Goal: Transaction & Acquisition: Obtain resource

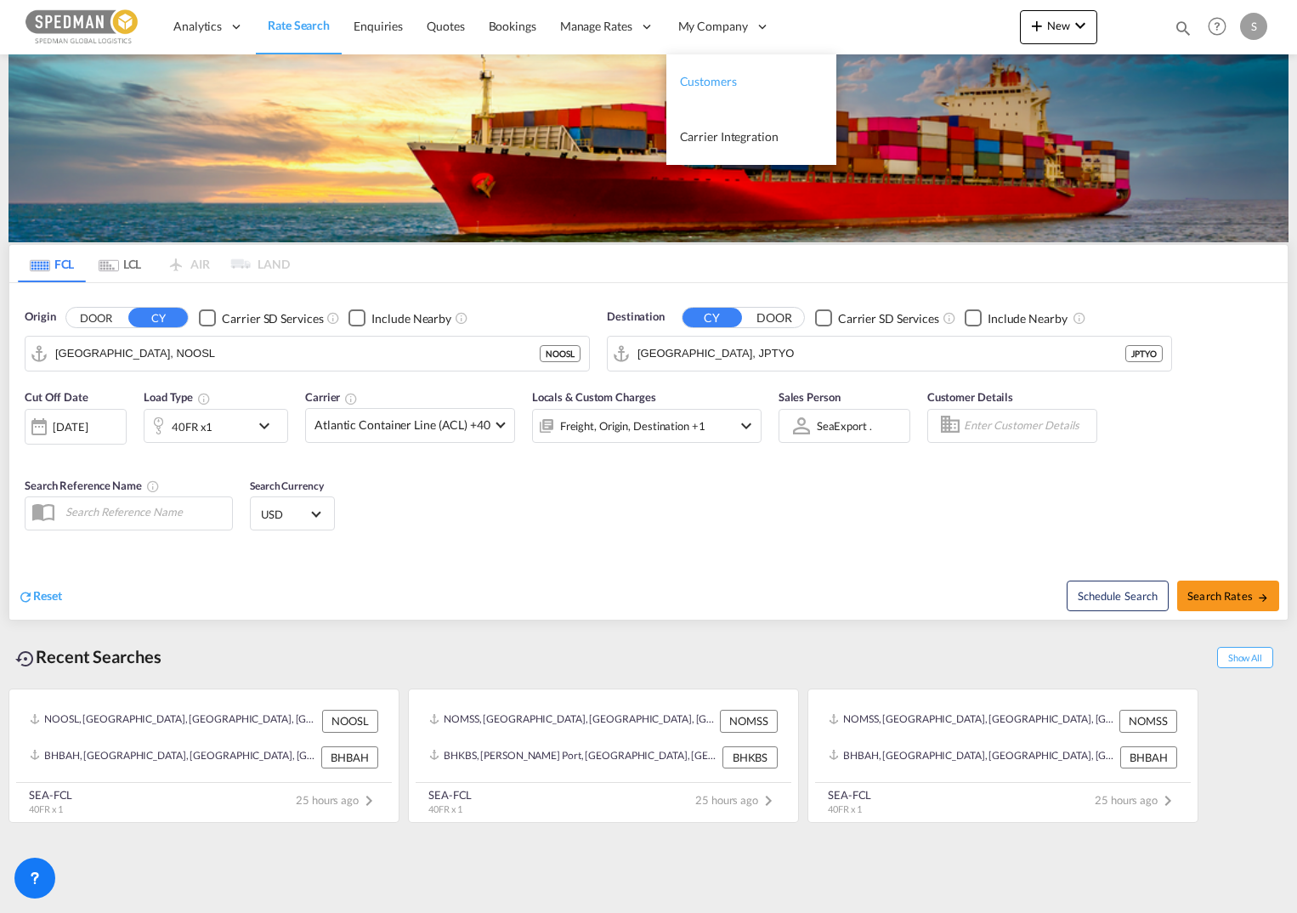
click at [718, 93] on link "Customers" at bounding box center [751, 81] width 170 height 55
click at [718, 86] on span "Customers" at bounding box center [708, 81] width 57 height 14
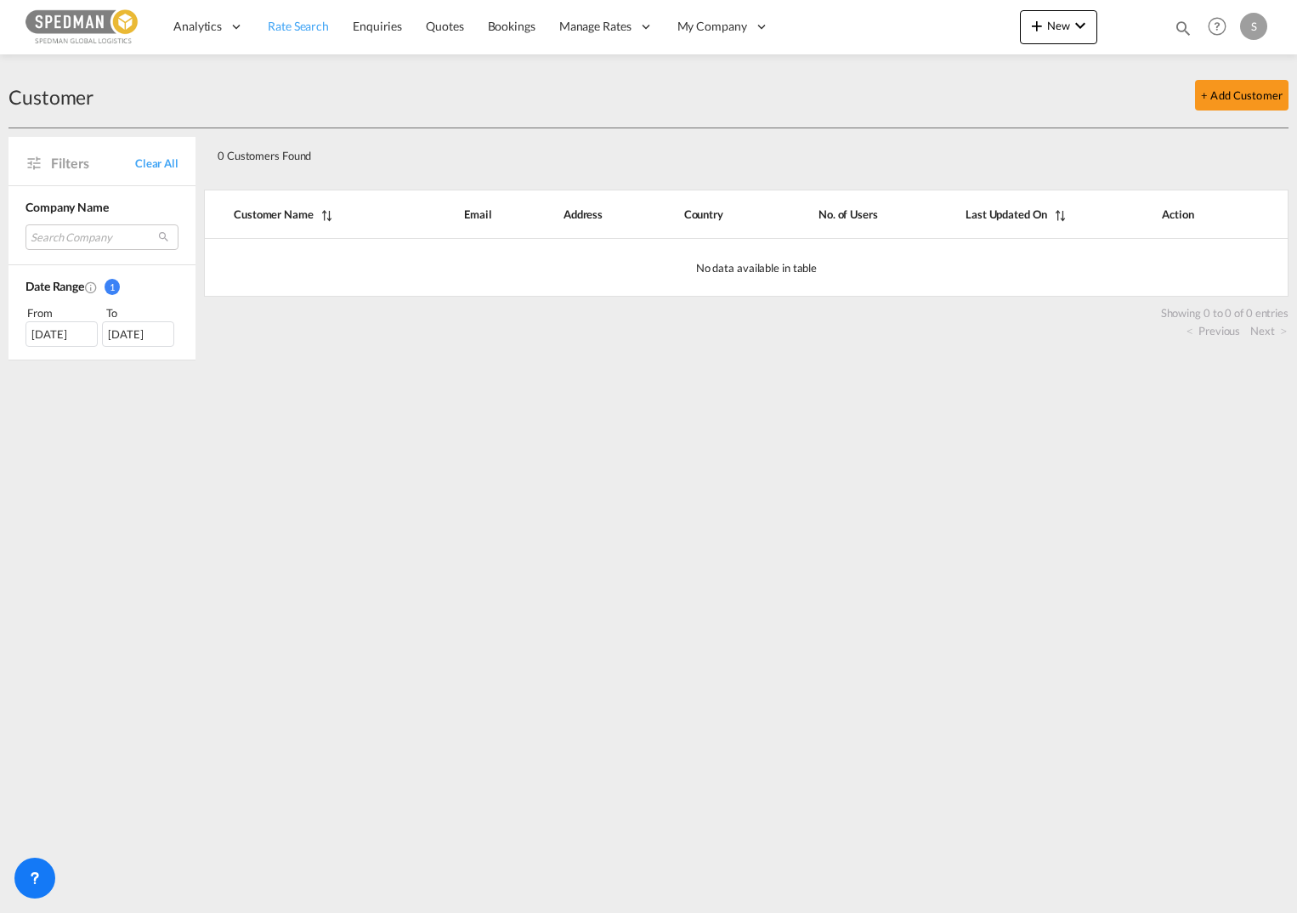
drag, startPoint x: 202, startPoint y: 29, endPoint x: 284, endPoint y: 24, distance: 81.8
click at [206, 28] on span "Analytics" at bounding box center [197, 26] width 48 height 17
click at [290, 22] on span "Rate Search" at bounding box center [298, 26] width 61 height 14
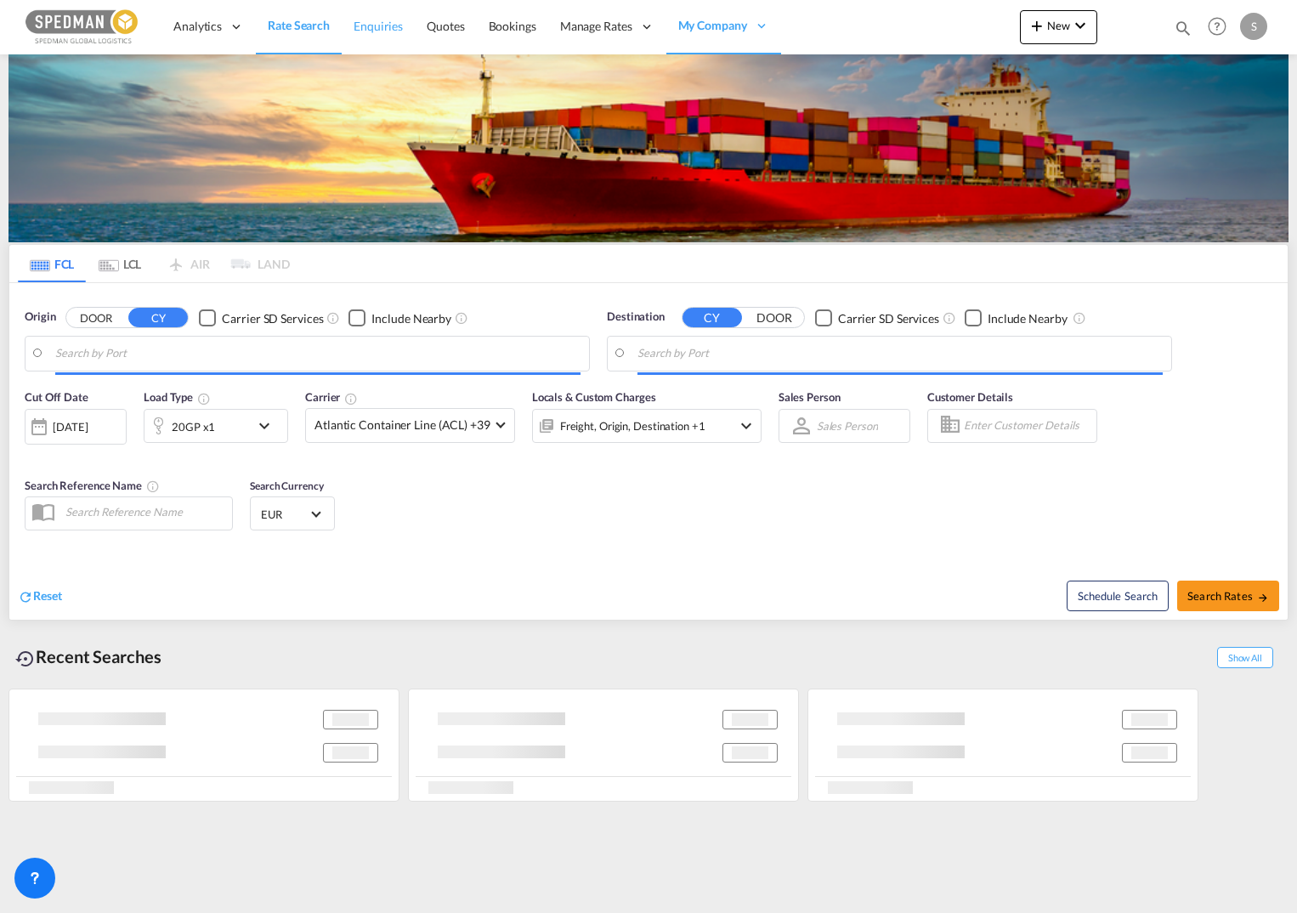
click at [394, 27] on span "Enquiries" at bounding box center [378, 26] width 49 height 14
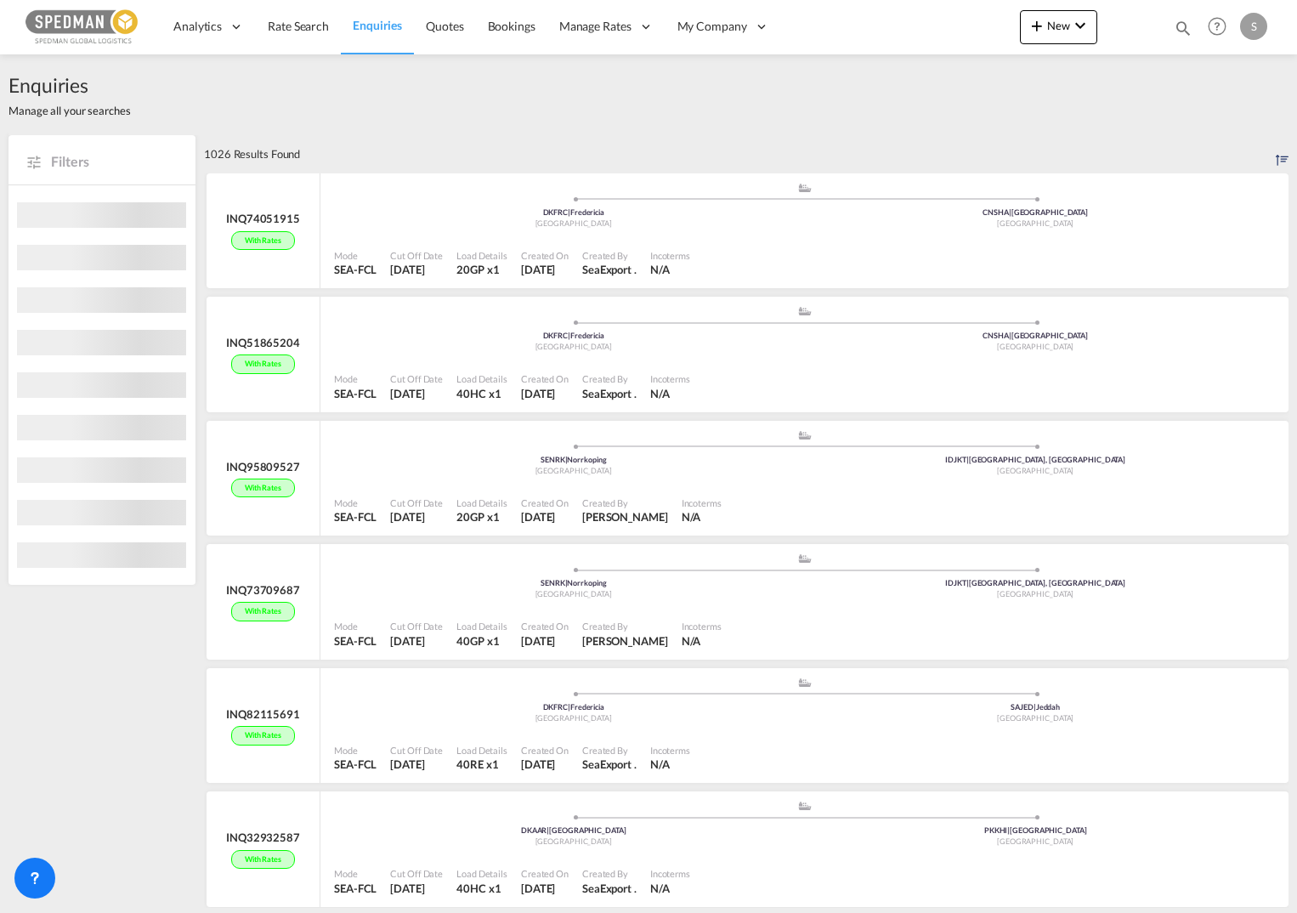
click at [394, 27] on span "Enquiries" at bounding box center [377, 25] width 49 height 14
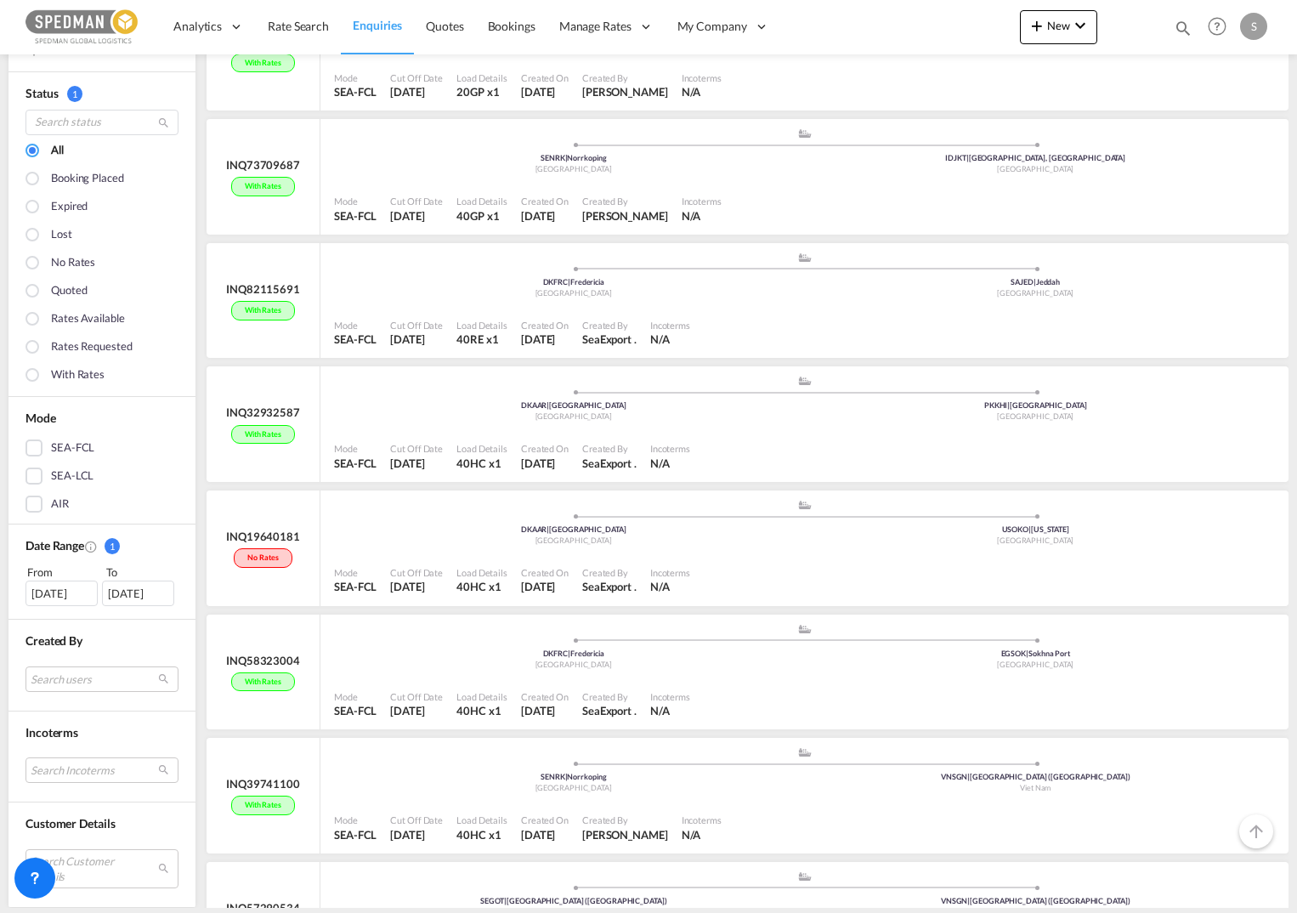
scroll to position [510, 0]
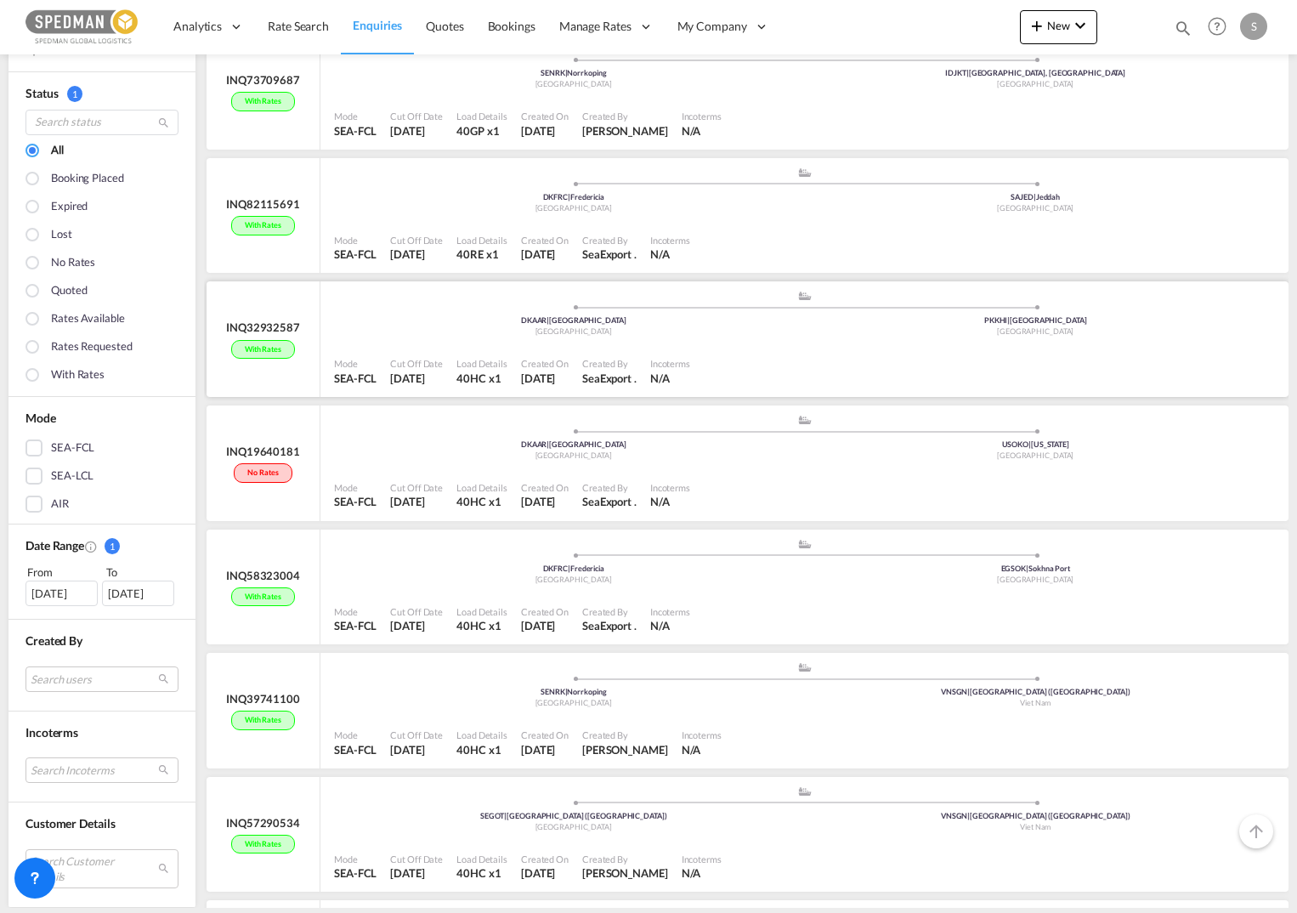
click at [251, 340] on div "With rates" at bounding box center [263, 350] width 64 height 20
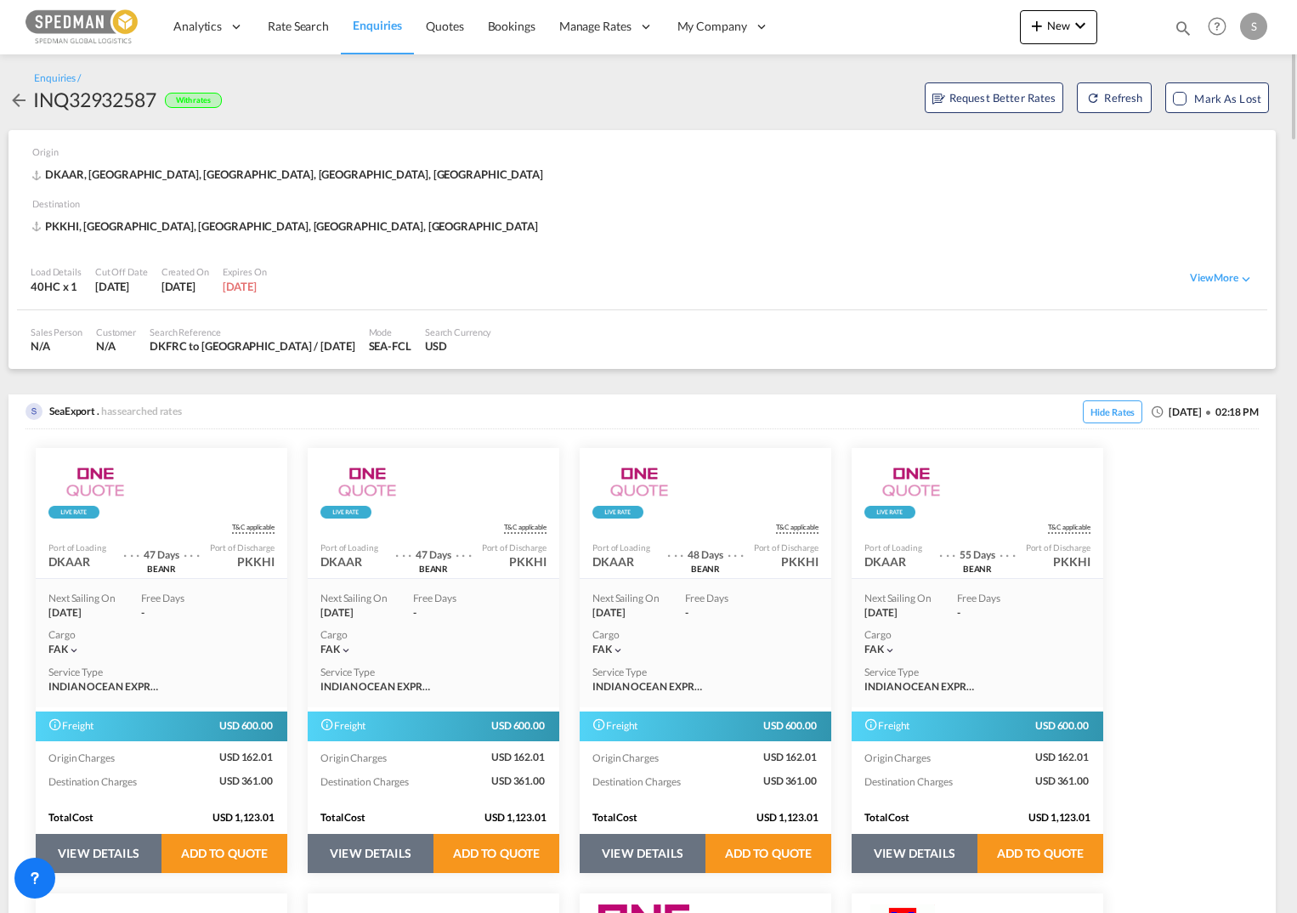
click at [15, 92] on md-icon "icon-arrow-left" at bounding box center [19, 100] width 20 height 20
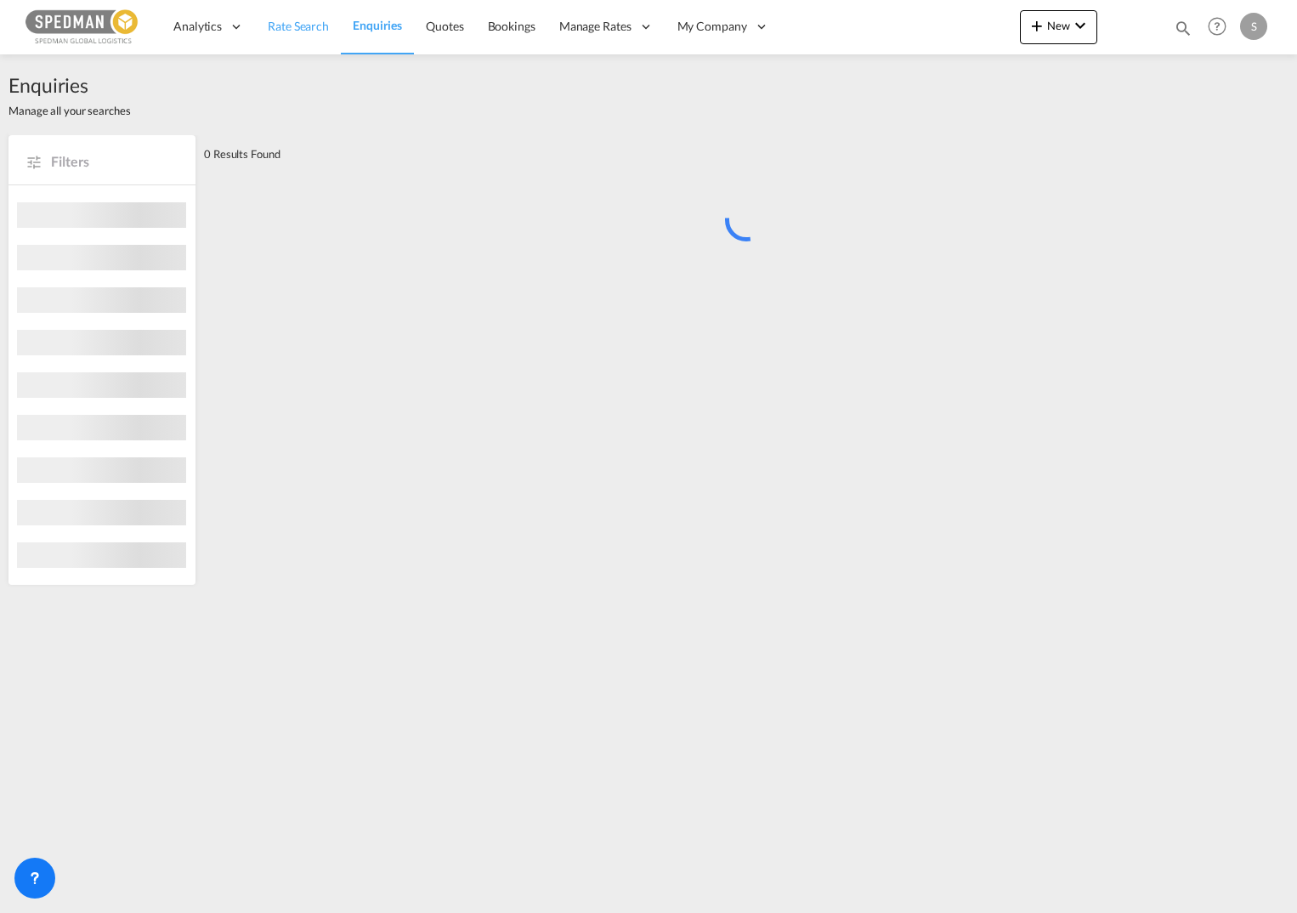
click at [307, 22] on span "Rate Search" at bounding box center [298, 26] width 61 height 14
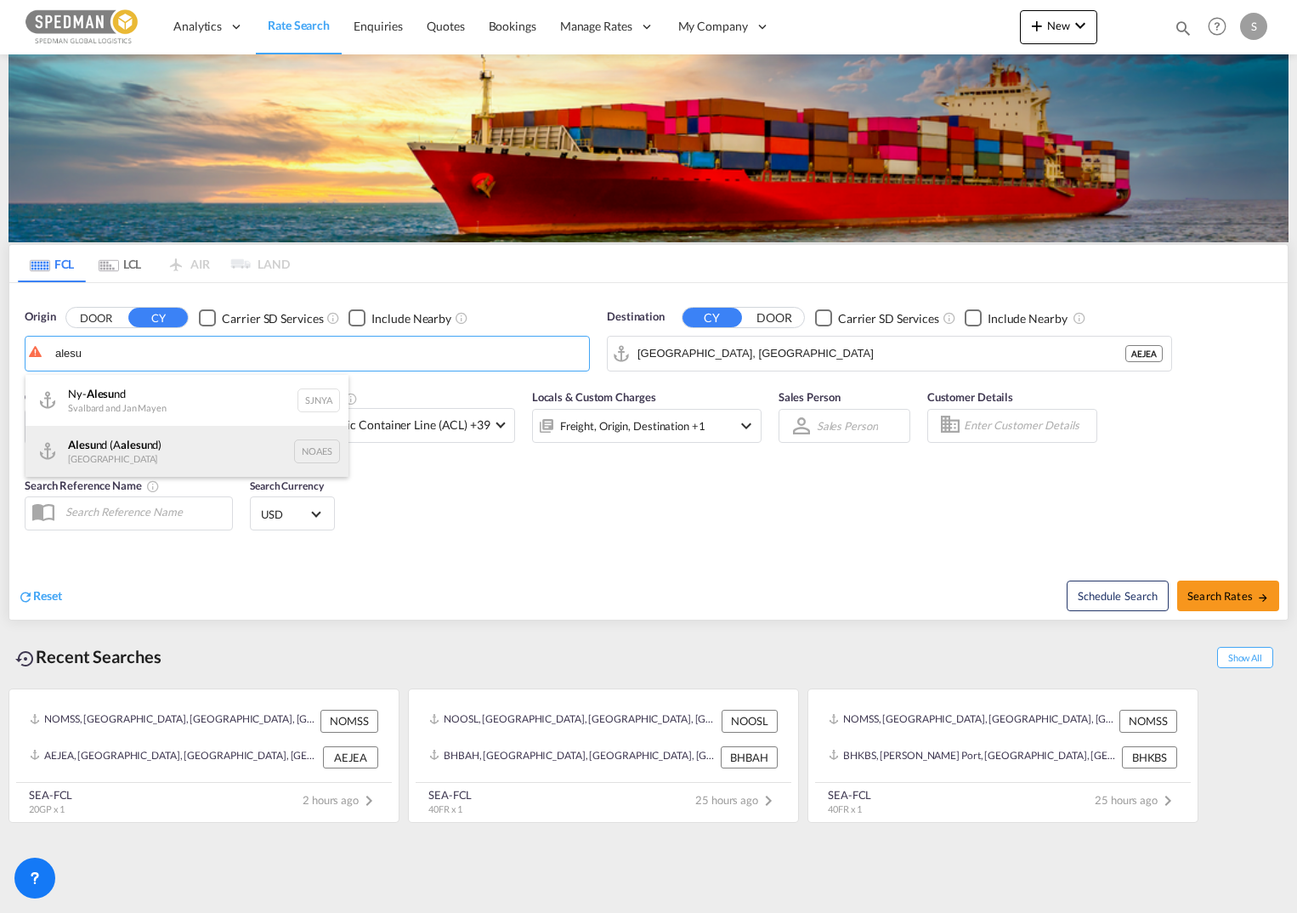
click at [123, 446] on div "Alesu nd (A alesu nd) Norway [PERSON_NAME]" at bounding box center [187, 451] width 323 height 51
type input "Alesund ([GEOGRAPHIC_DATA]), NOAES"
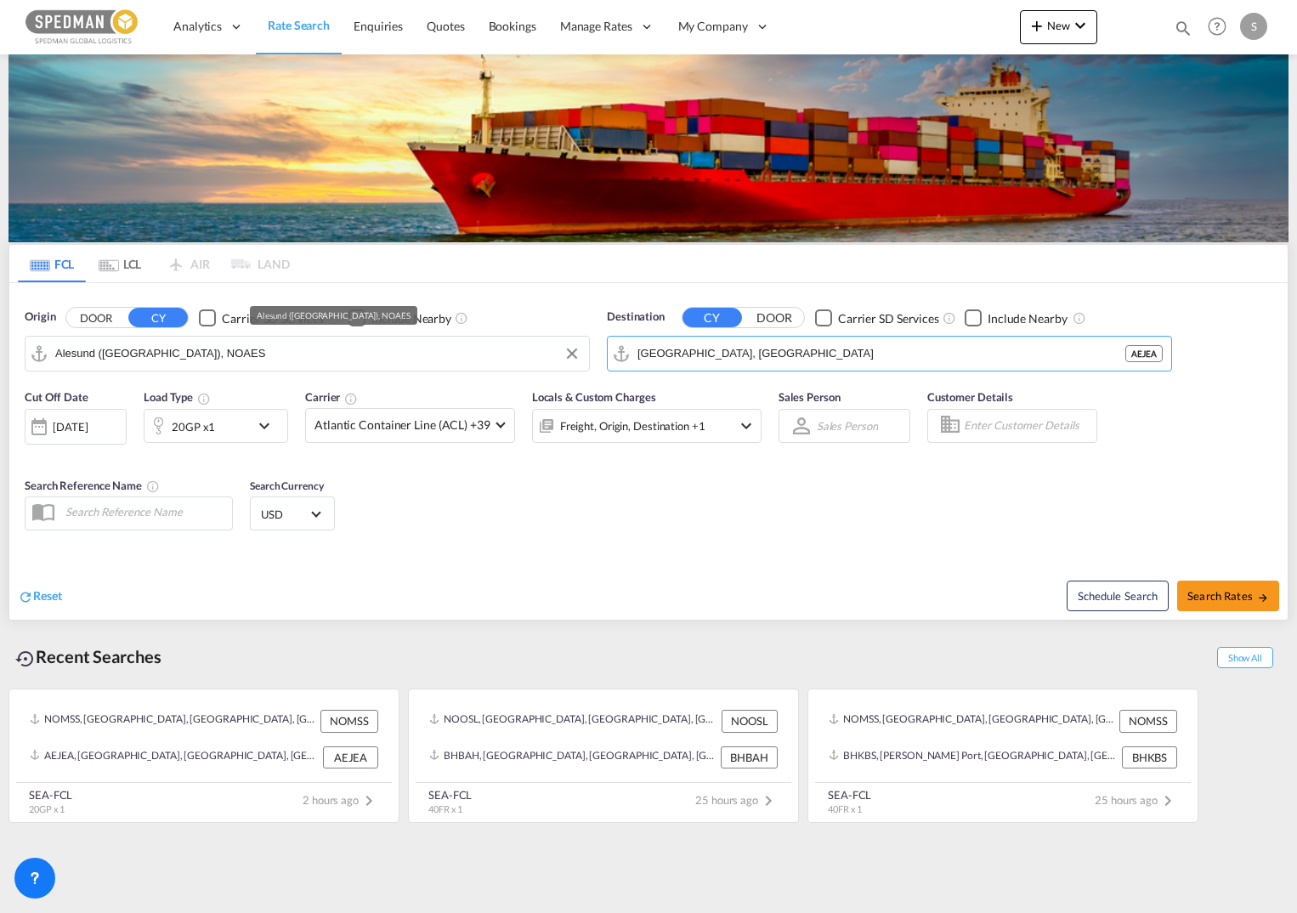
drag, startPoint x: 735, startPoint y: 352, endPoint x: 588, endPoint y: 366, distance: 147.7
click at [588, 366] on div "Origin DOOR CY Carrier SD Services Include Nearby [GEOGRAPHIC_DATA] ([GEOGRAPHI…" at bounding box center [648, 331] width 1279 height 97
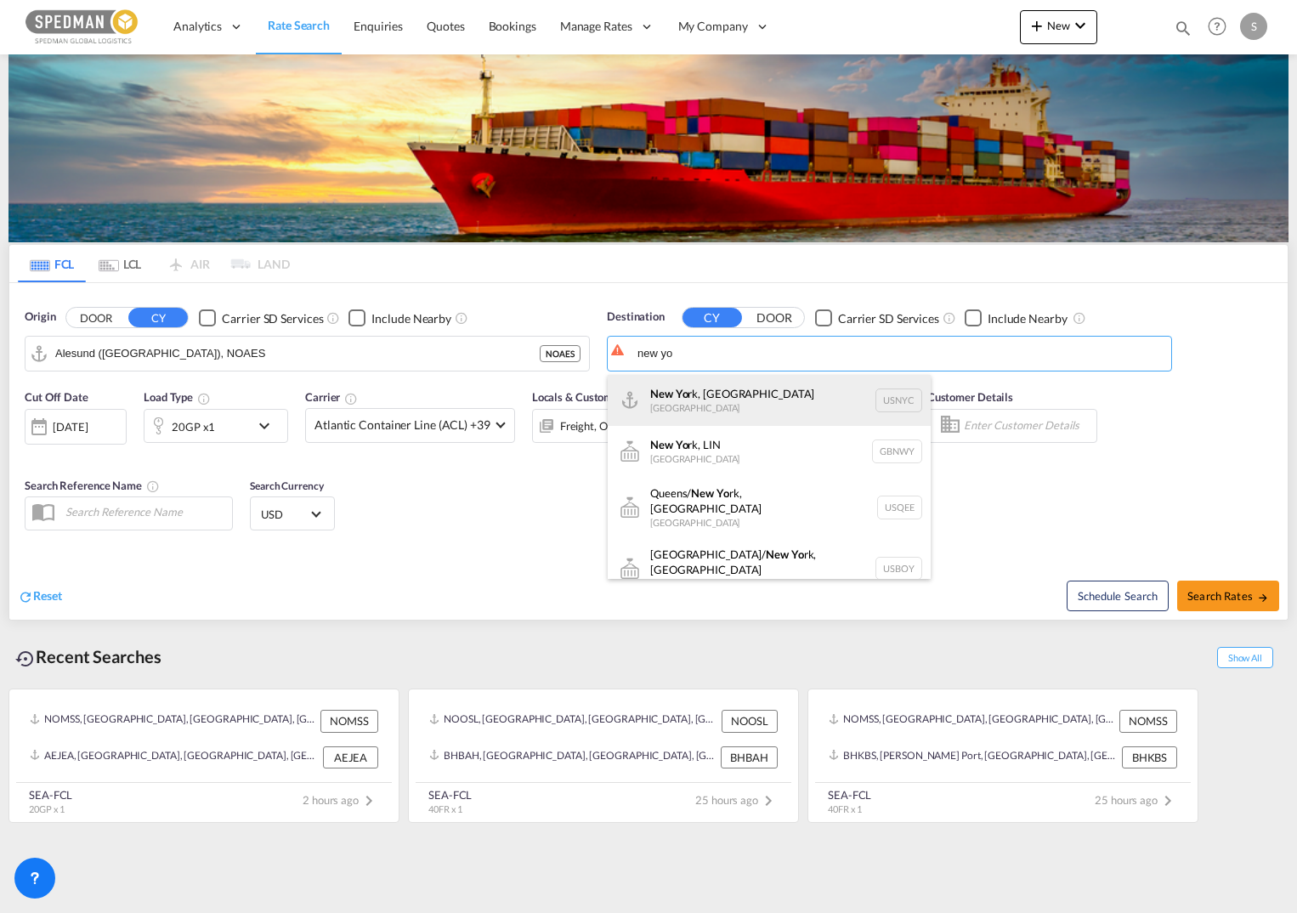
click at [689, 397] on div "New Yo rk, [GEOGRAPHIC_DATA] [GEOGRAPHIC_DATA] USNYC" at bounding box center [769, 400] width 323 height 51
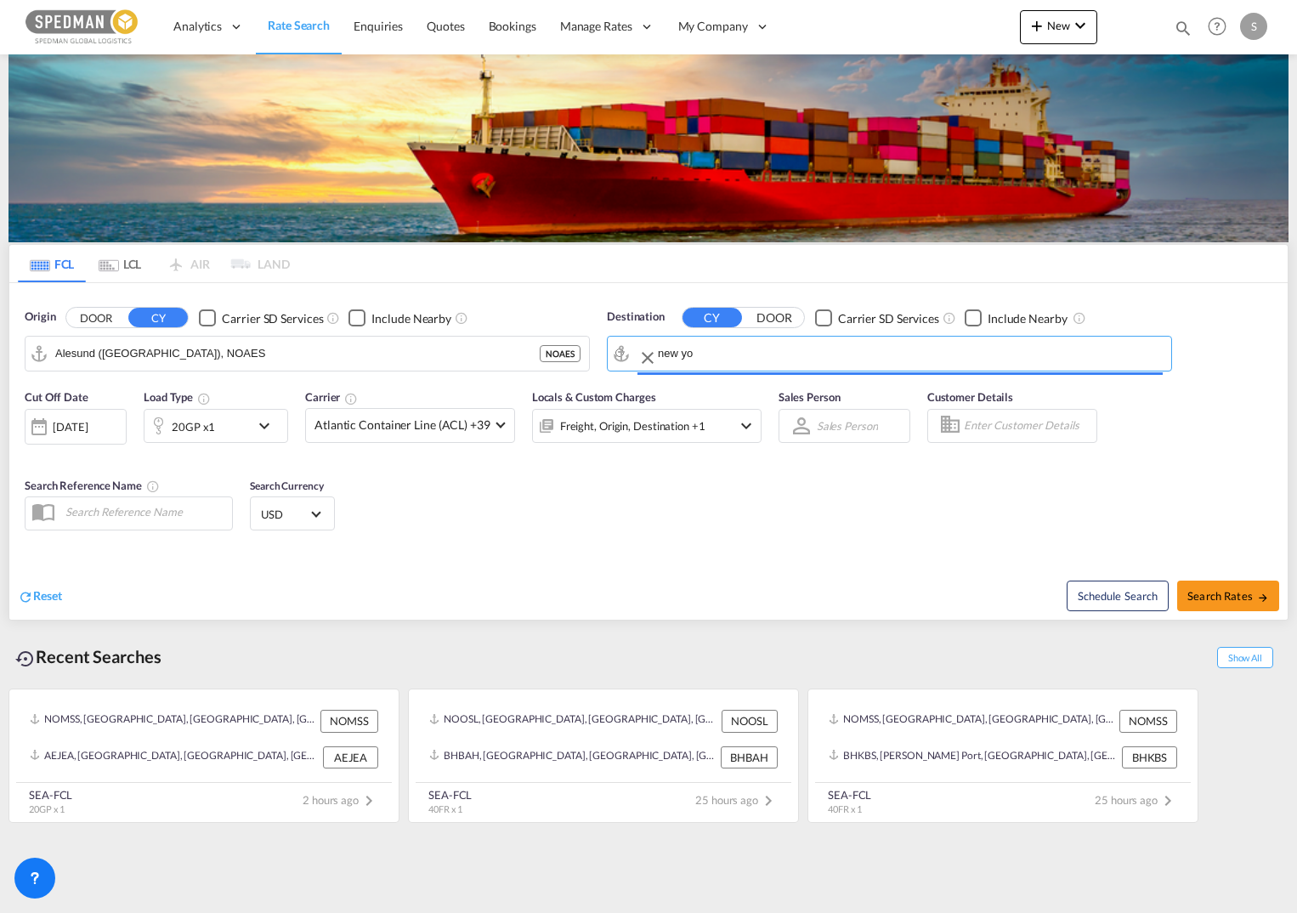
type input "[US_STATE], [GEOGRAPHIC_DATA], USNYC"
click at [218, 418] on div "20GP x1" at bounding box center [197, 426] width 105 height 34
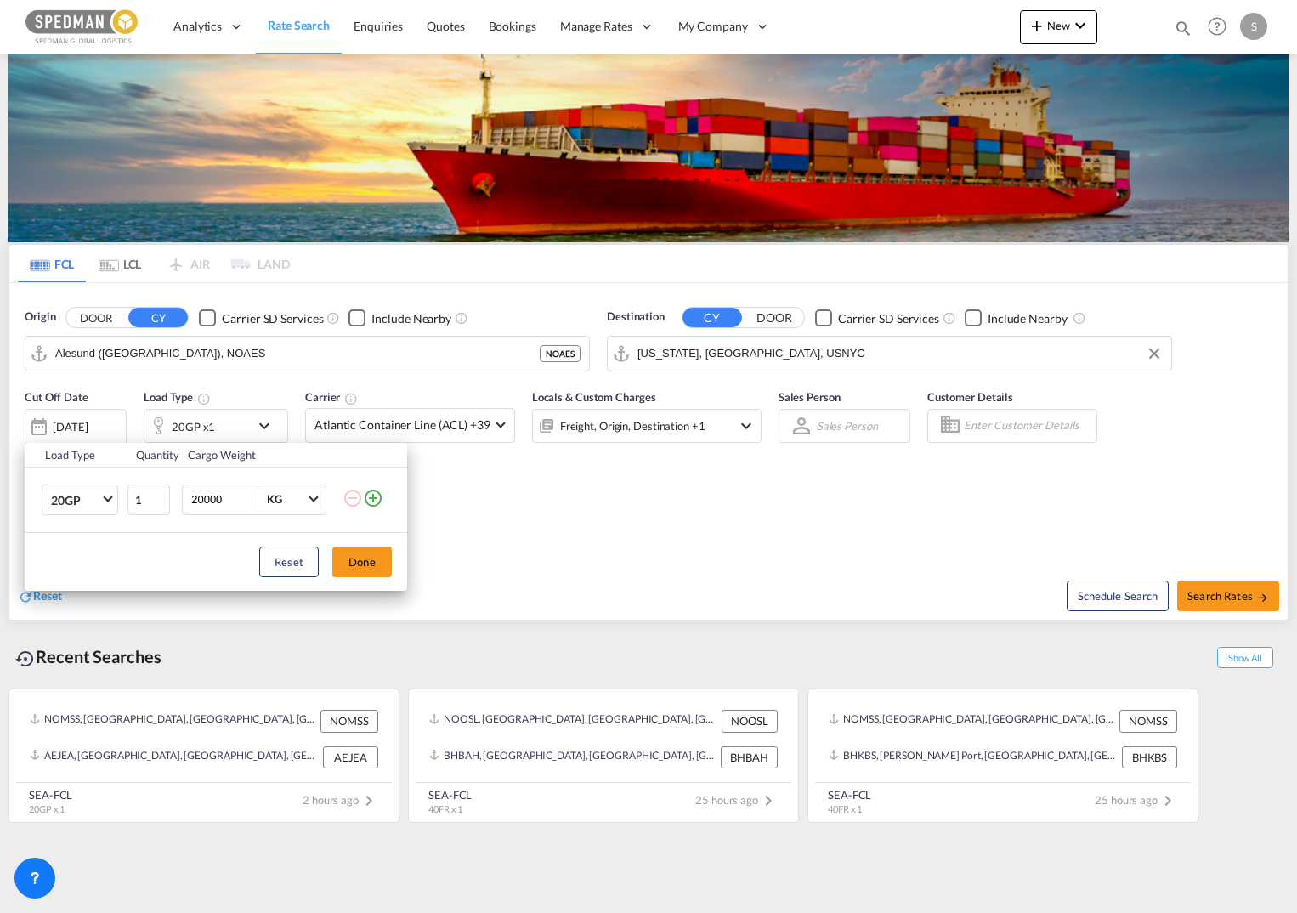
click at [265, 426] on div "Load Type Quantity Cargo Weight 20GP 20GP 40GP 40HC 45HC 20RE 40RE 40HR 20OT 40…" at bounding box center [648, 456] width 1297 height 913
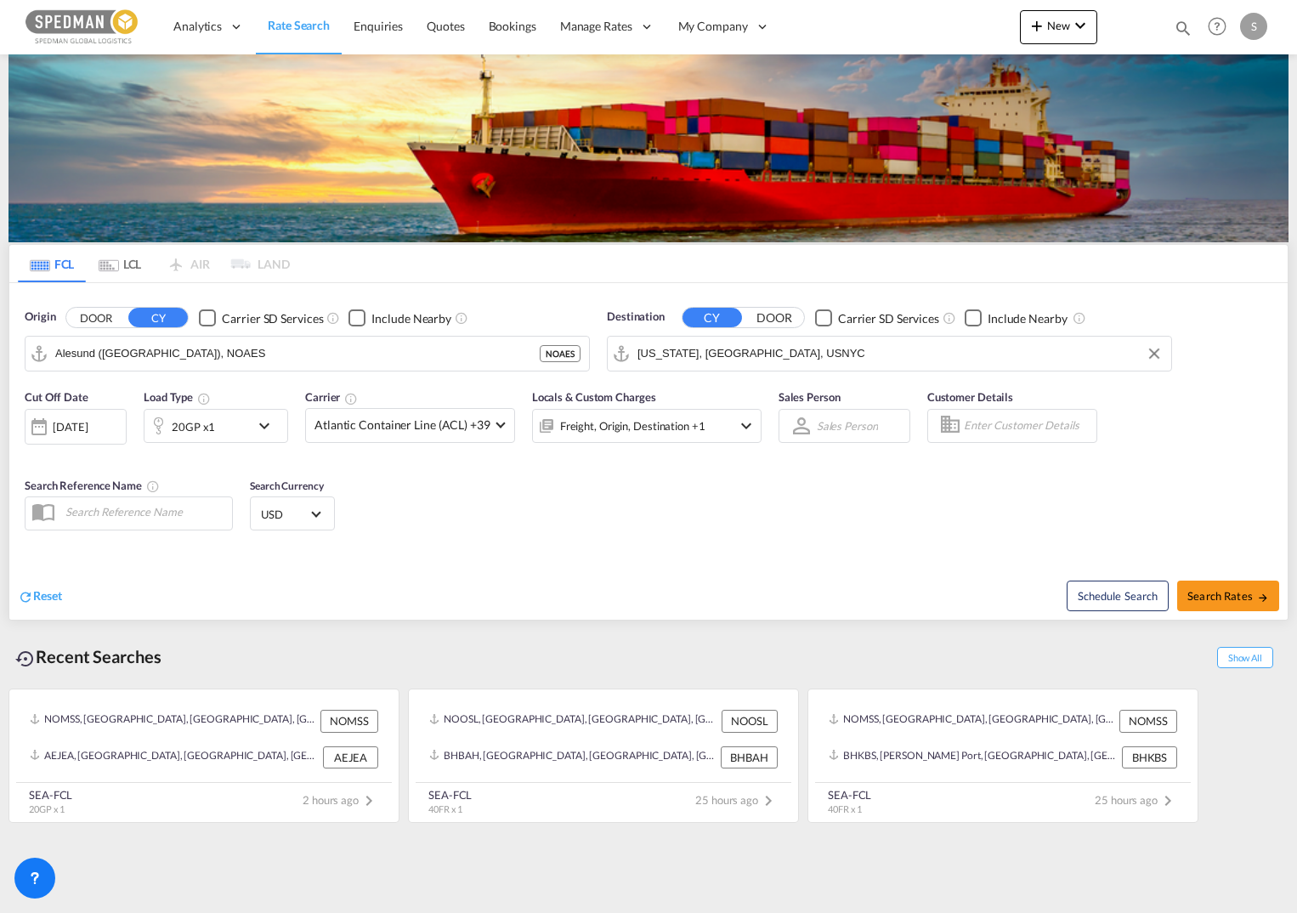
click at [265, 426] on md-icon "icon-chevron-down" at bounding box center [268, 426] width 29 height 20
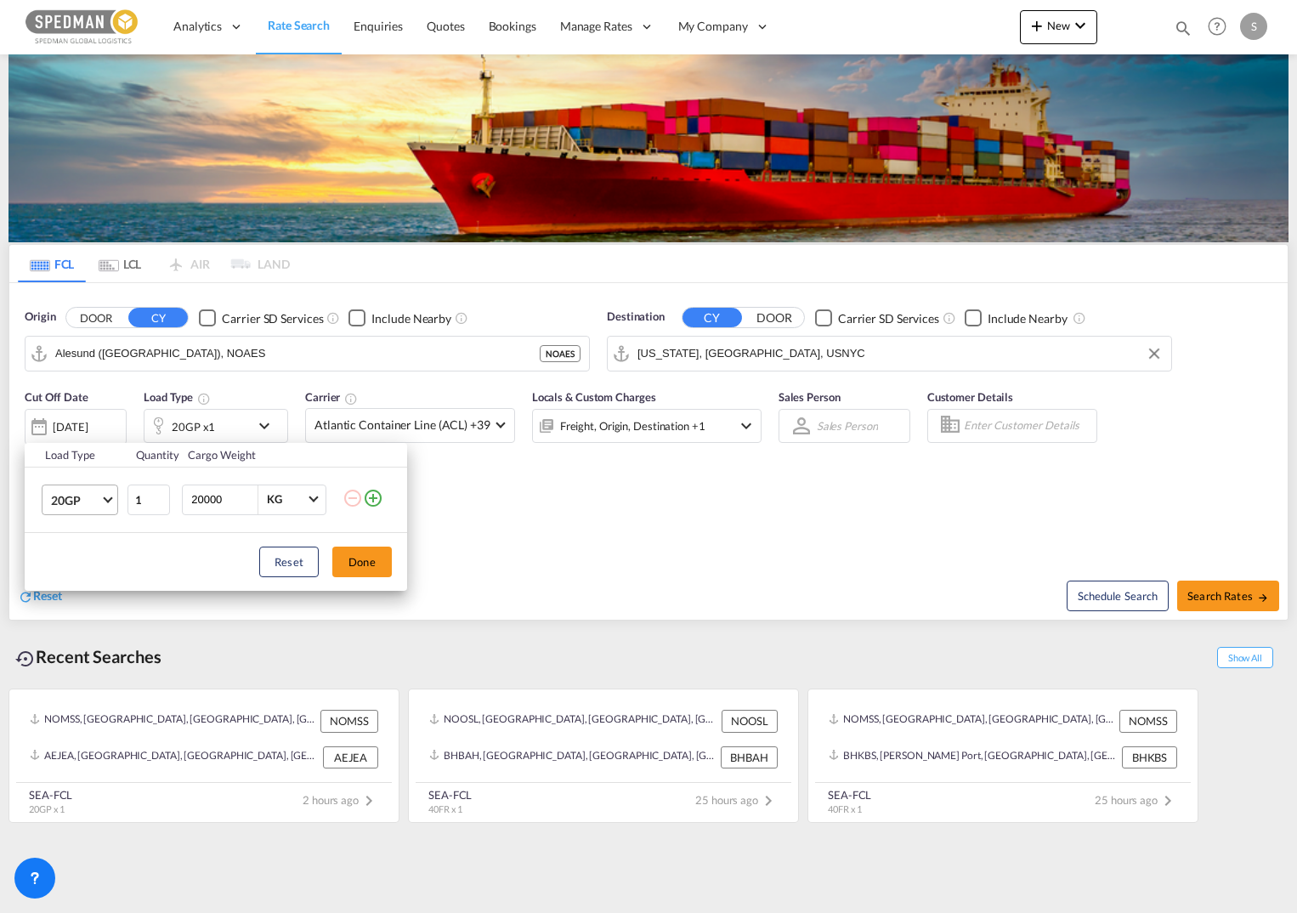
click at [111, 491] on md-select-value "20GP" at bounding box center [83, 499] width 68 height 29
click at [70, 659] on div "40HR" at bounding box center [66, 656] width 31 height 17
click at [363, 559] on button "Done" at bounding box center [362, 562] width 60 height 31
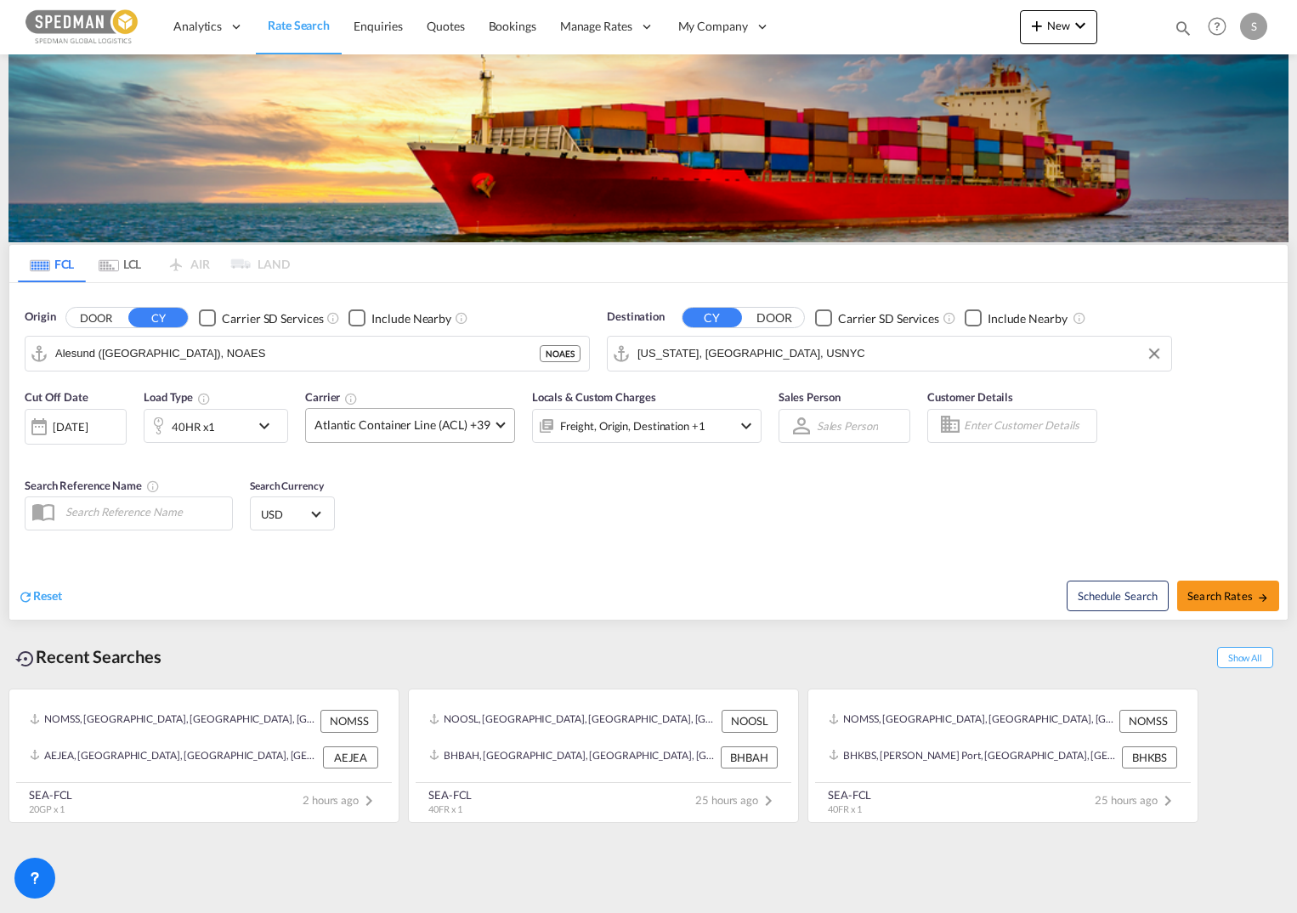
click at [503, 421] on md-select-value "Atlantic Container Line (ACL) +39" at bounding box center [410, 425] width 208 height 33
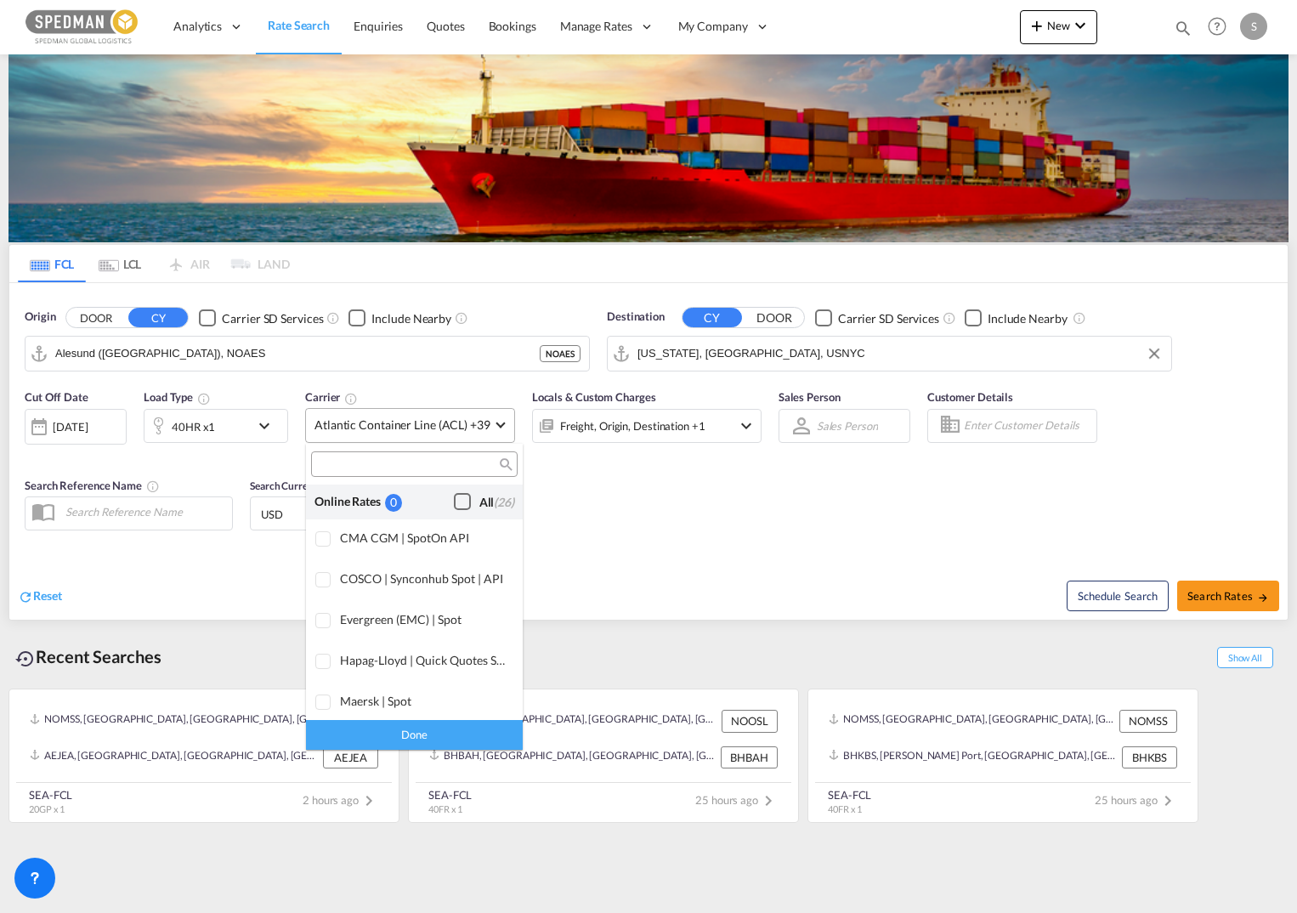
scroll to position [1039, 0]
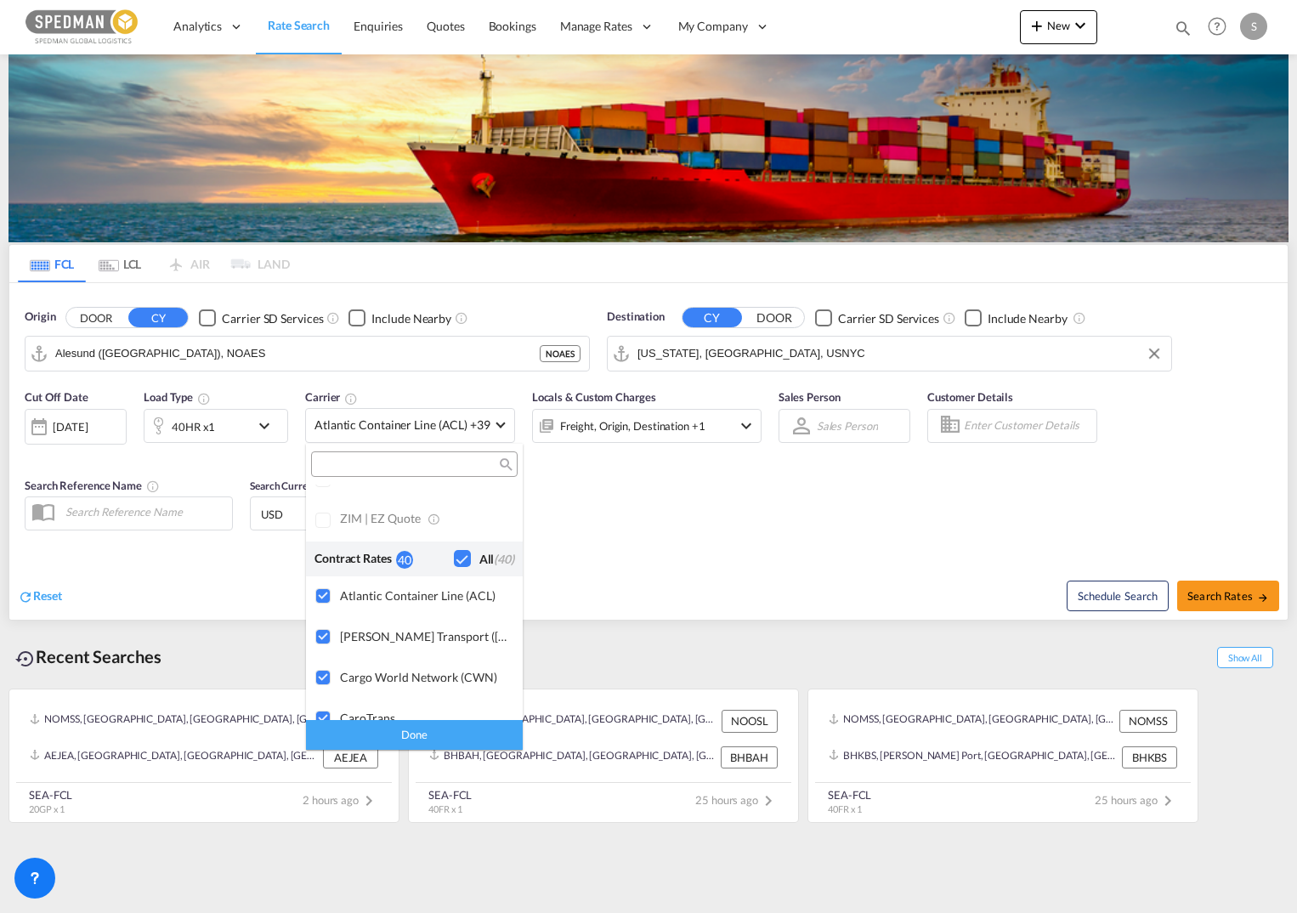
click at [454, 558] on div "Checkbox No Ink" at bounding box center [462, 558] width 17 height 17
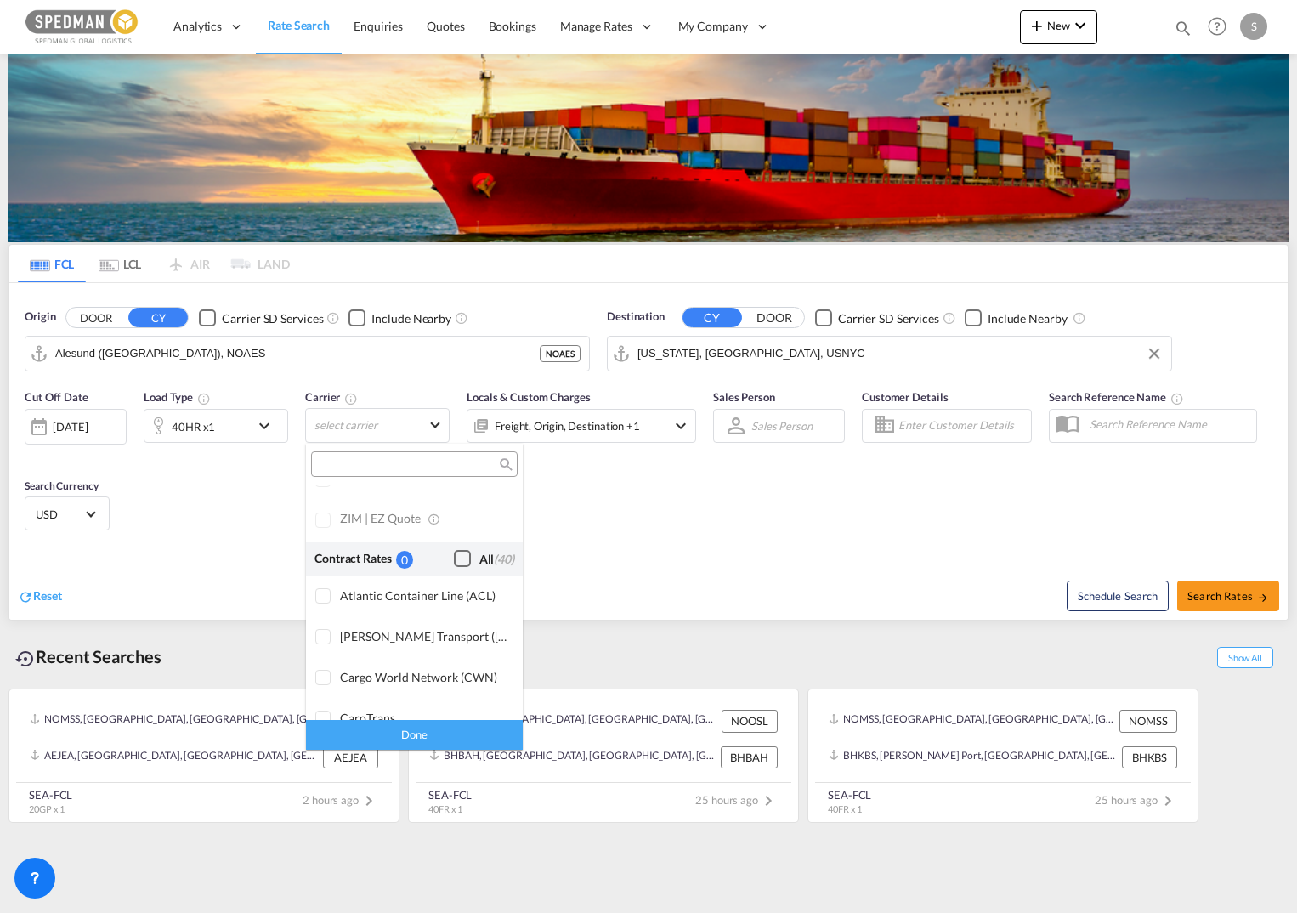
click at [454, 558] on div "Checkbox No Ink" at bounding box center [462, 558] width 17 height 17
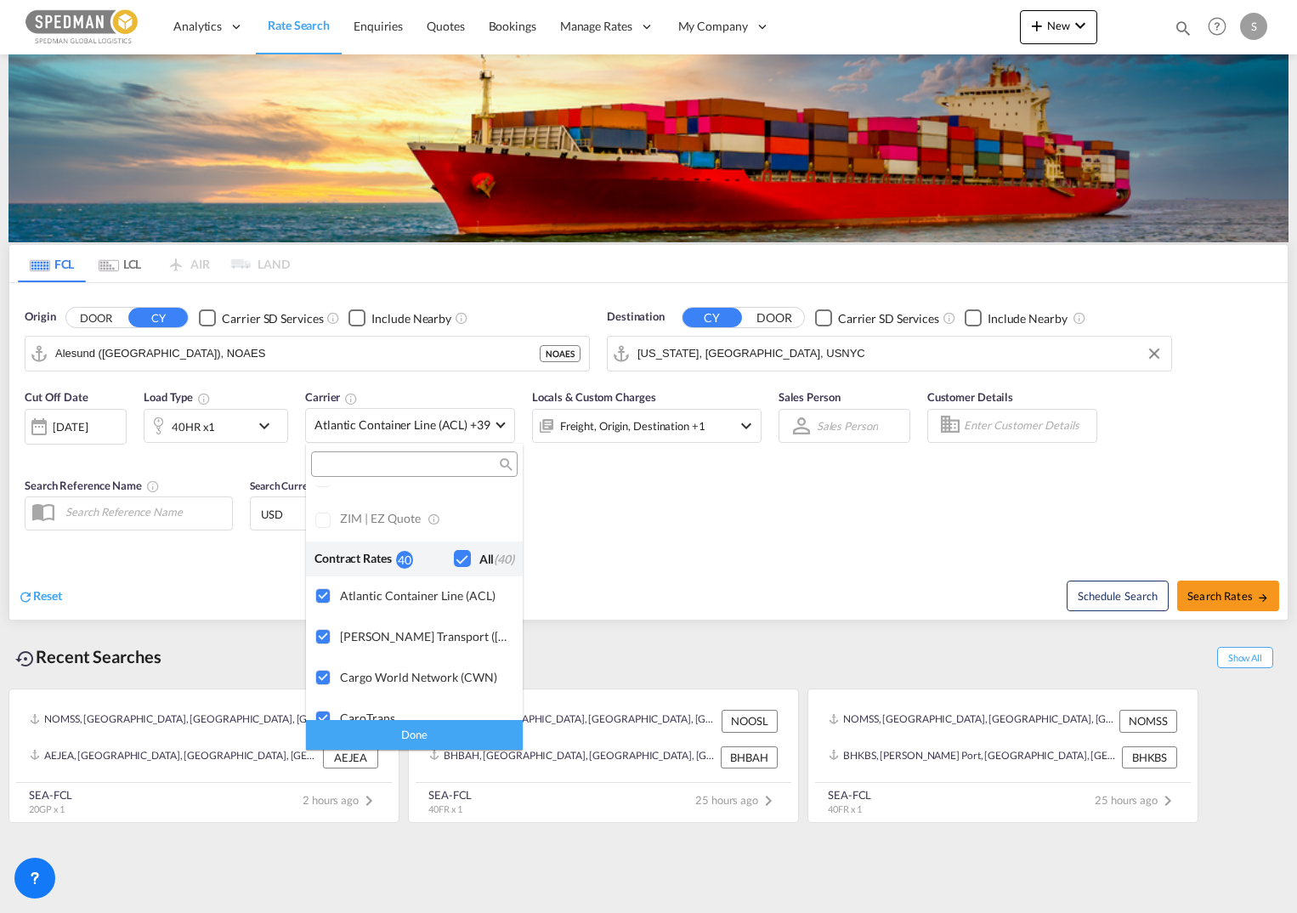
click at [741, 429] on md-backdrop at bounding box center [648, 456] width 1297 height 913
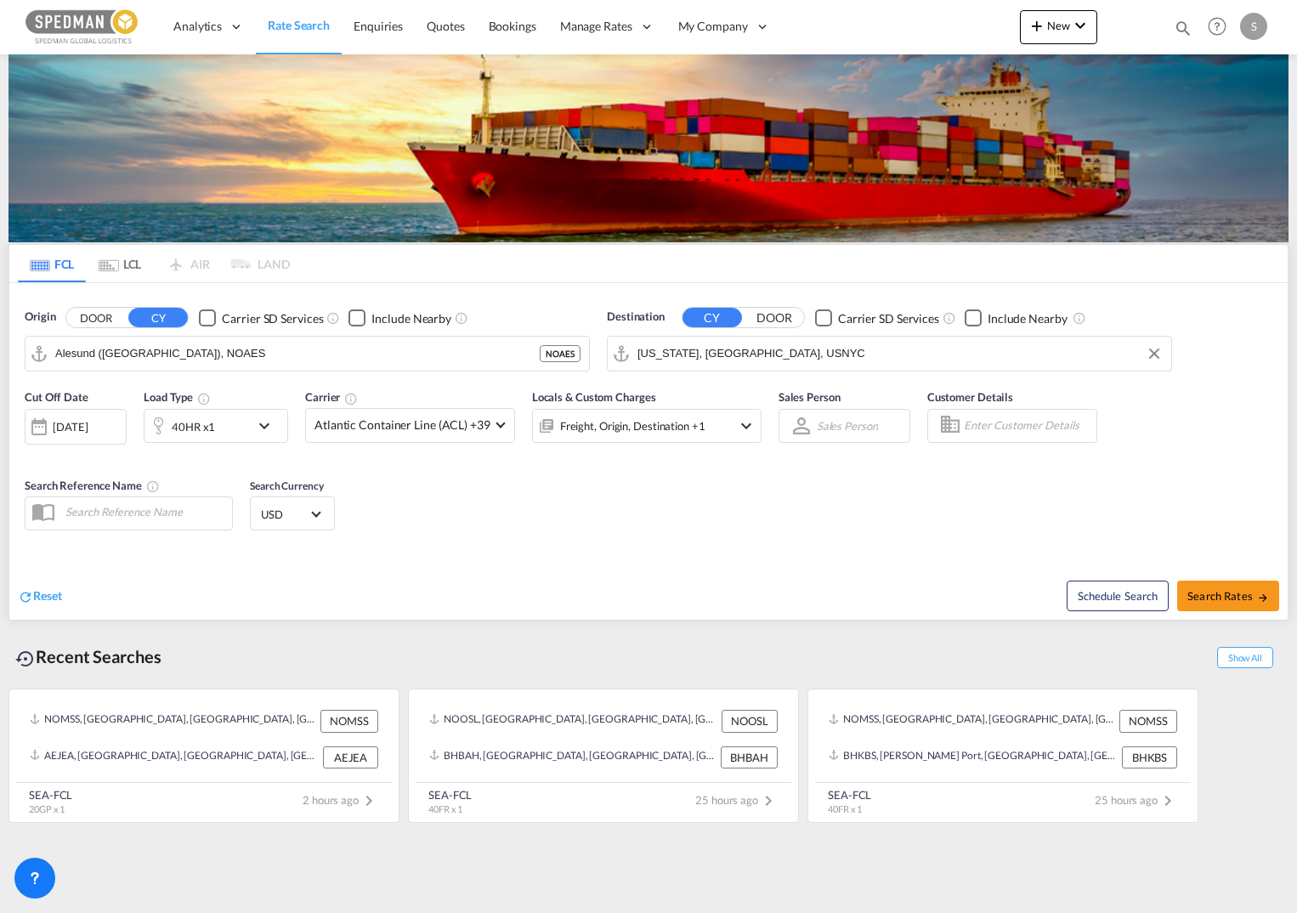
click at [741, 426] on md-icon "icon-chevron-down" at bounding box center [746, 426] width 20 height 20
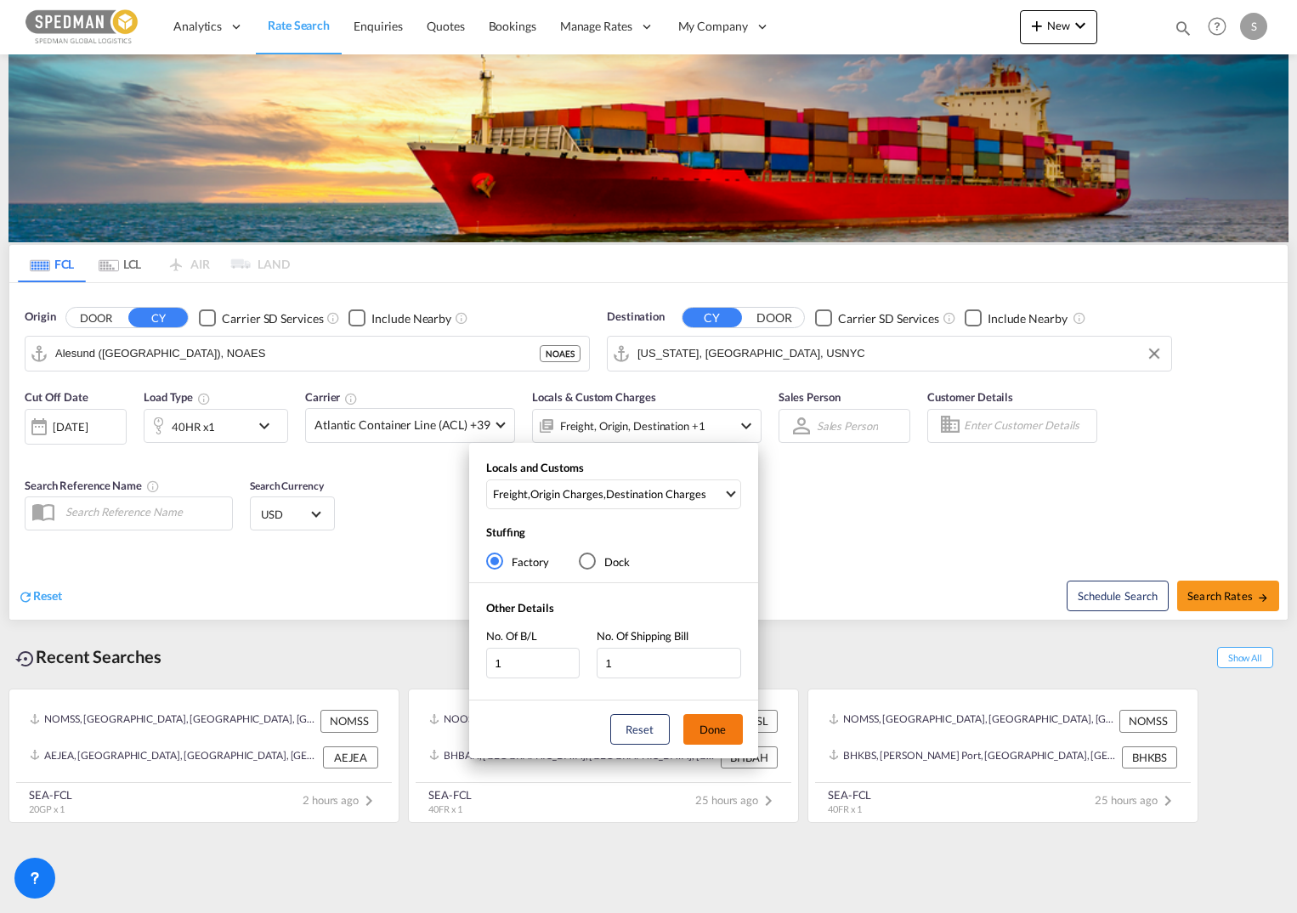
click at [713, 725] on button "Done" at bounding box center [713, 729] width 60 height 31
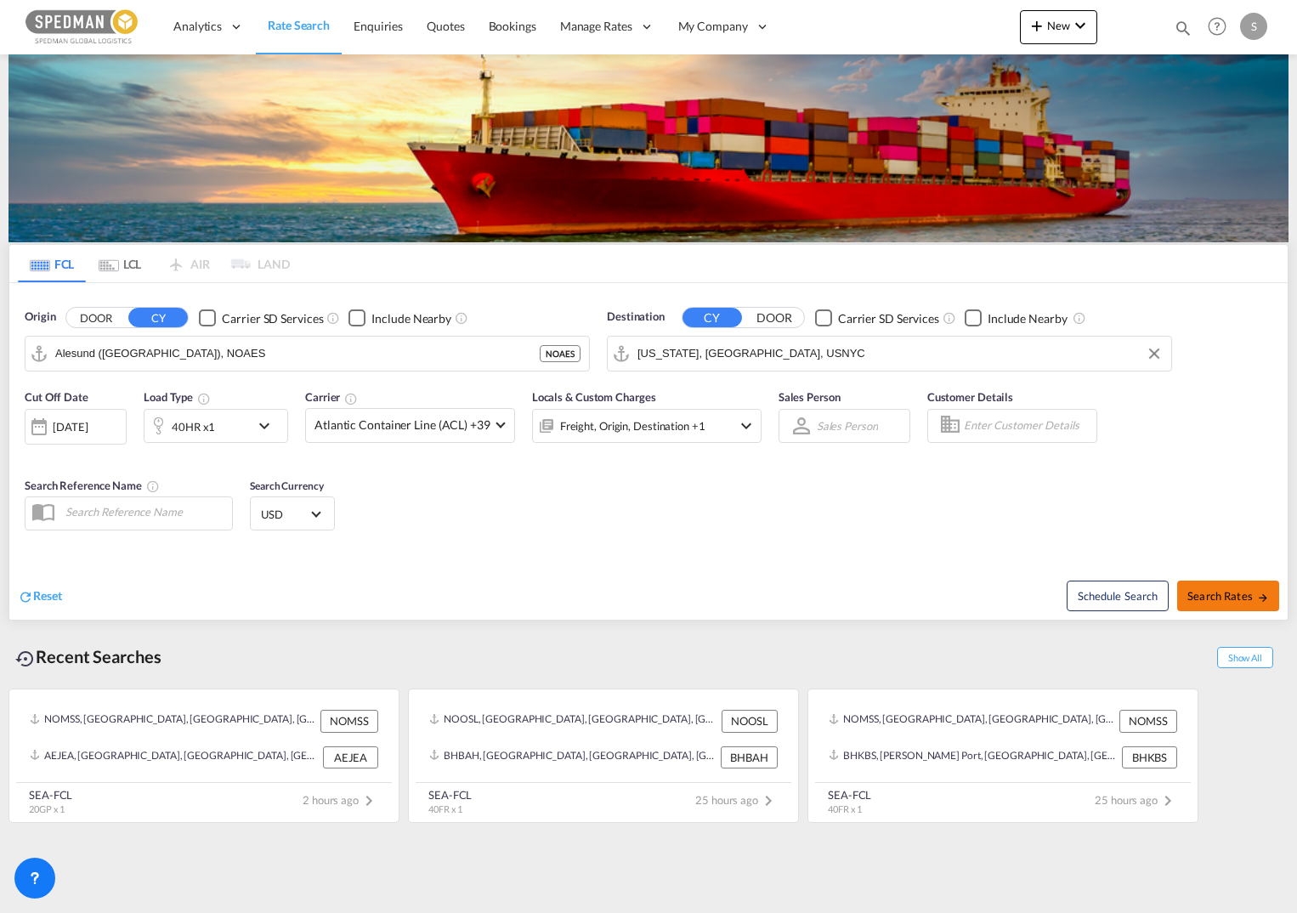
click at [1222, 596] on span "Search Rates" at bounding box center [1229, 596] width 82 height 14
type input "NOAES to USNYC / [DATE]"
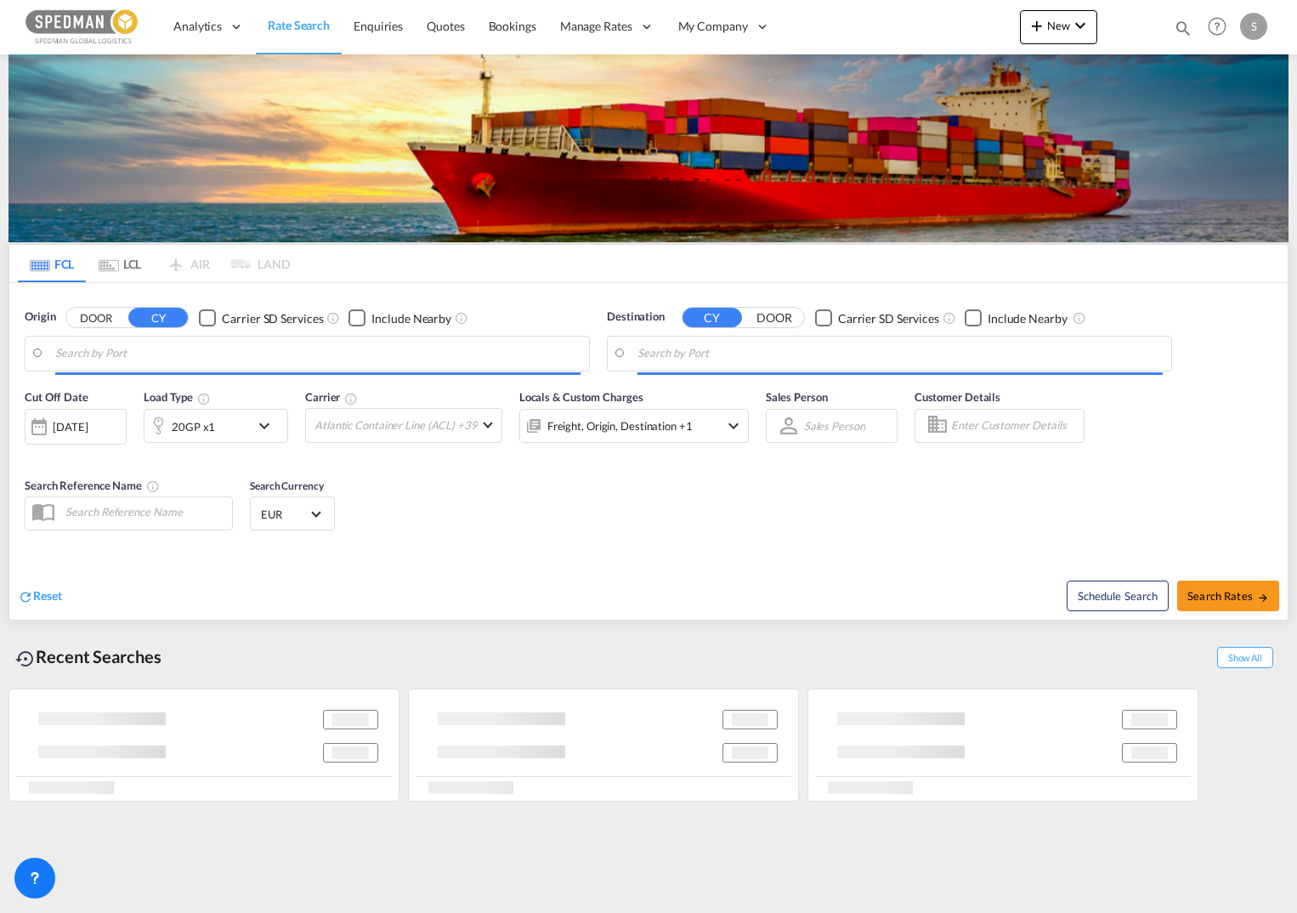
type input "Alesund ([GEOGRAPHIC_DATA]), NOAES"
type input "[US_STATE], [GEOGRAPHIC_DATA], USNYC"
